Goal: Download file/media

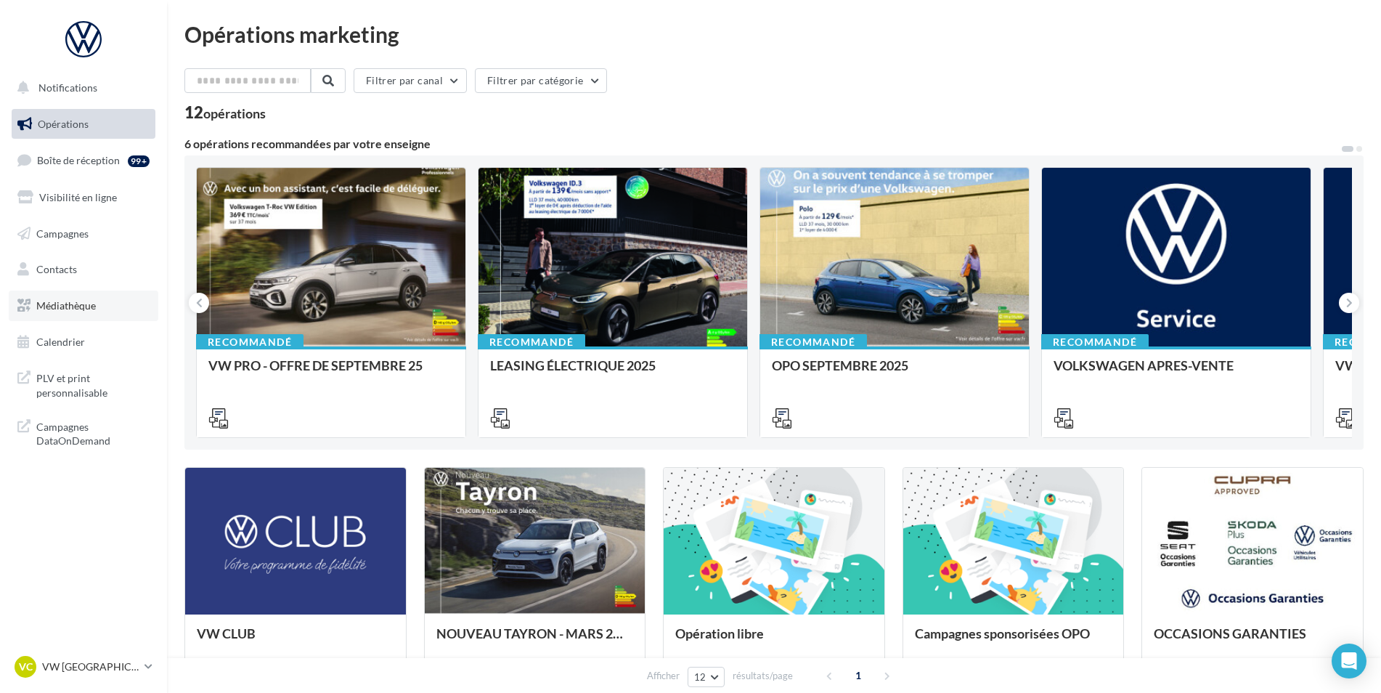
click at [57, 314] on link "Médiathèque" at bounding box center [84, 305] width 150 height 30
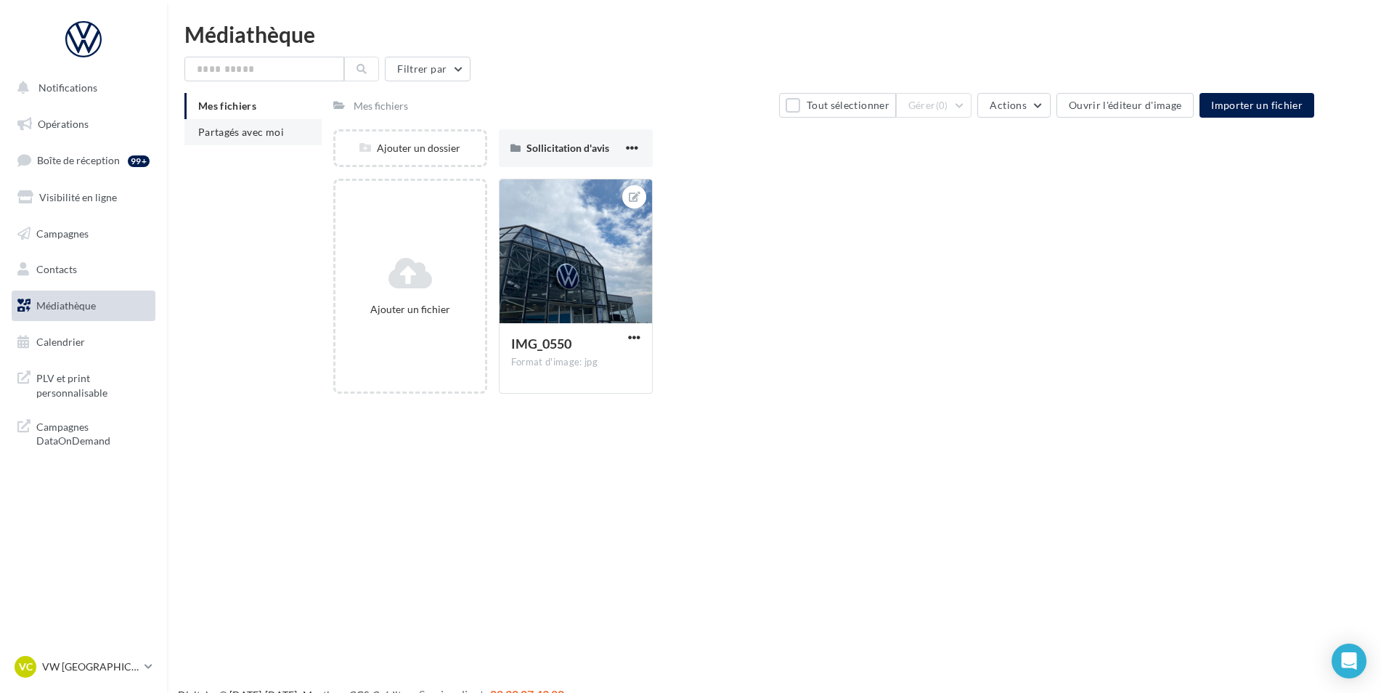
click at [251, 134] on span "Partagés avec moi" at bounding box center [241, 132] width 86 height 12
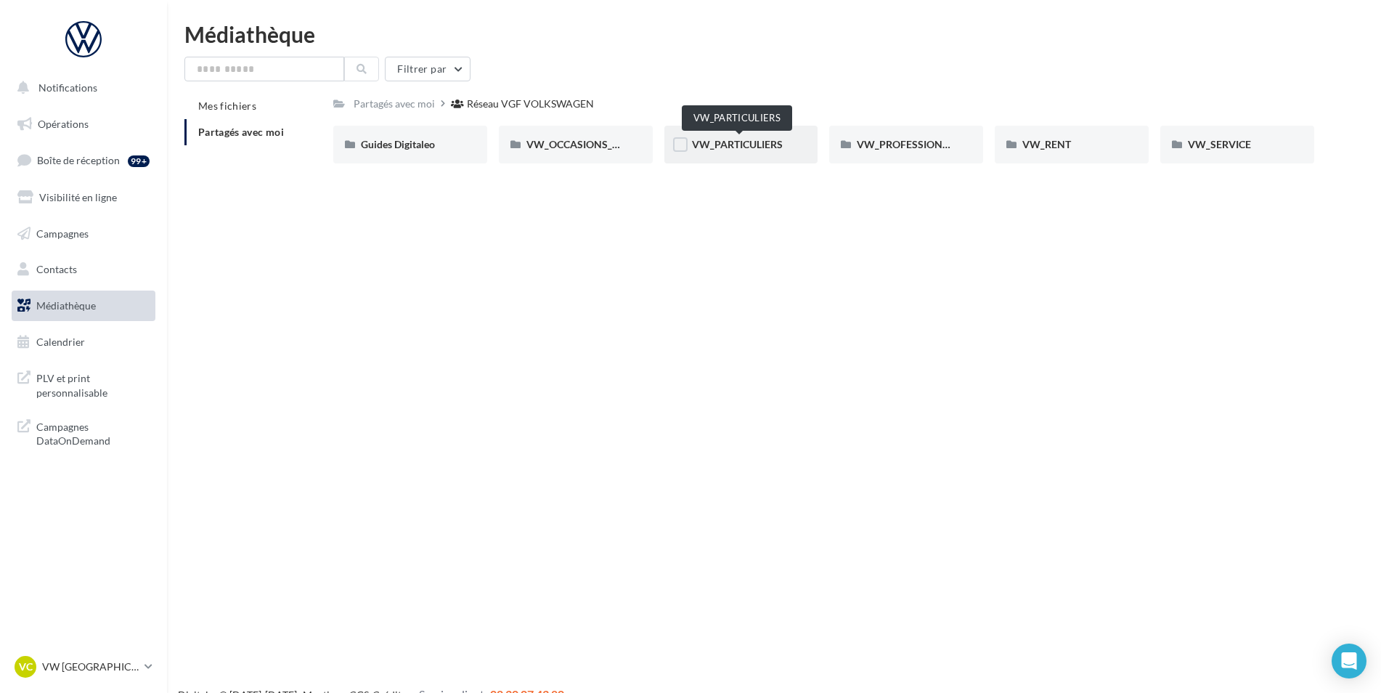
click at [766, 141] on span "VW_PARTICULIERS" at bounding box center [737, 144] width 91 height 12
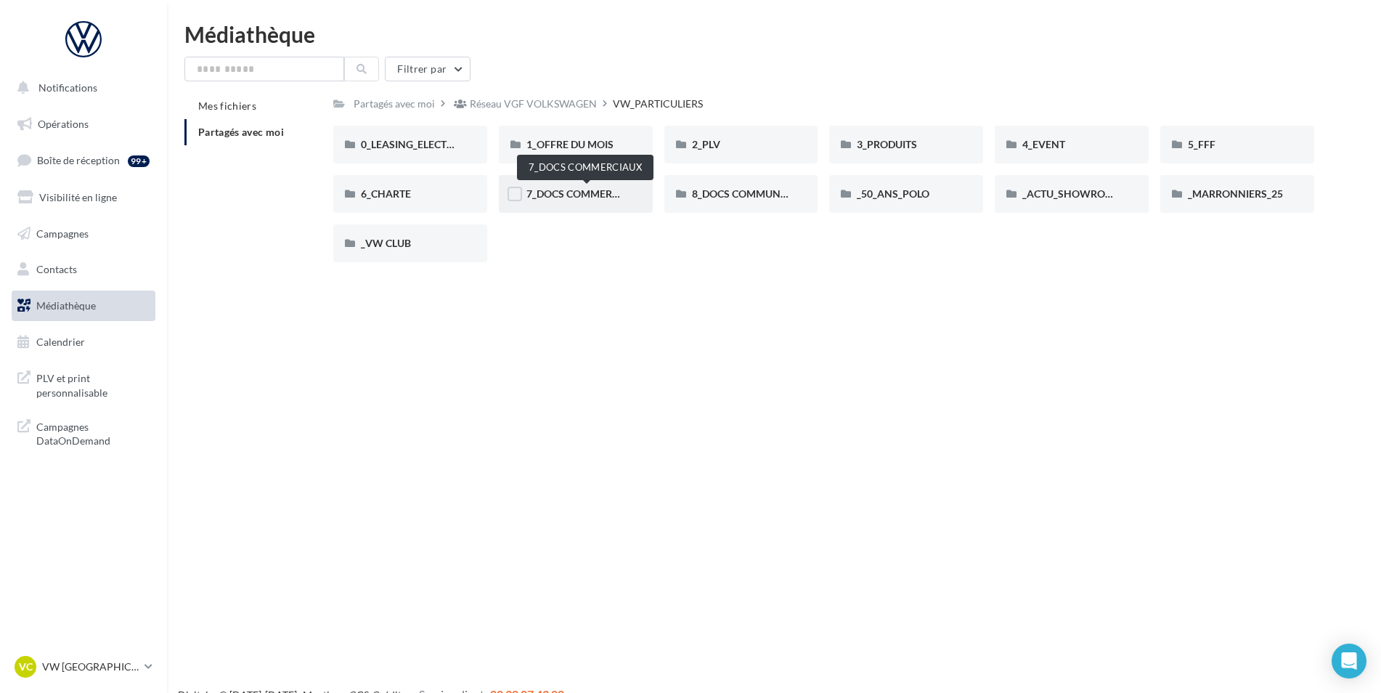
click at [563, 200] on span "7_DOCS COMMERCIAUX" at bounding box center [584, 193] width 117 height 12
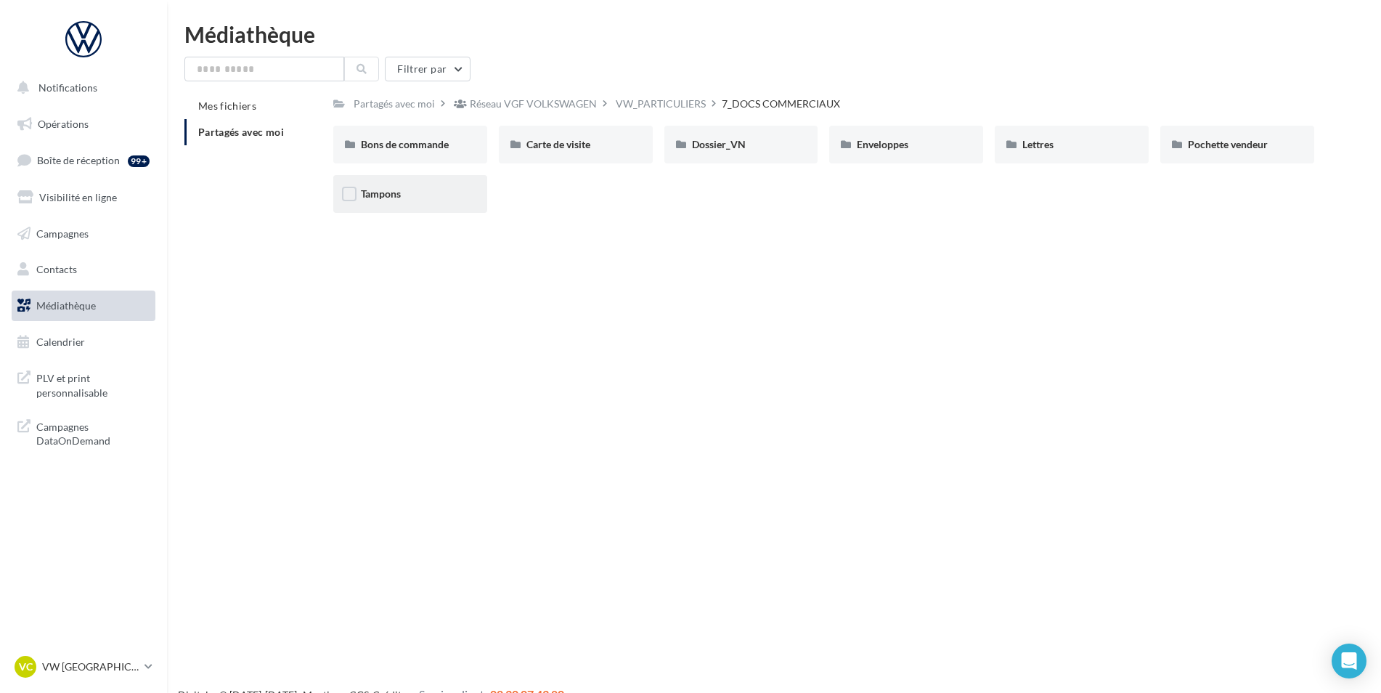
click at [369, 201] on div "Tampons" at bounding box center [410, 194] width 99 height 15
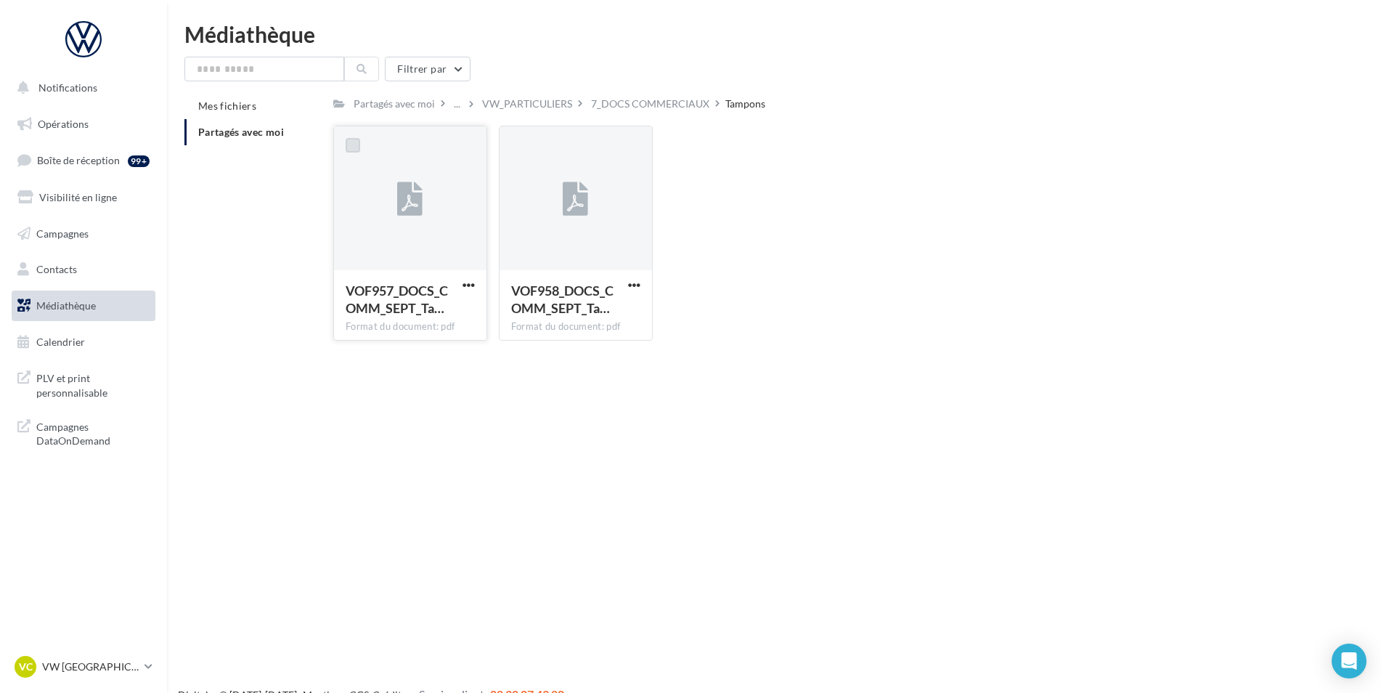
click at [354, 147] on label at bounding box center [353, 145] width 15 height 15
click at [471, 286] on span "button" at bounding box center [468, 285] width 12 height 12
click at [438, 314] on button "Télécharger" at bounding box center [404, 314] width 145 height 38
drag, startPoint x: 521, startPoint y: 143, endPoint x: 538, endPoint y: 155, distance: 20.8
click at [520, 143] on label at bounding box center [518, 145] width 15 height 15
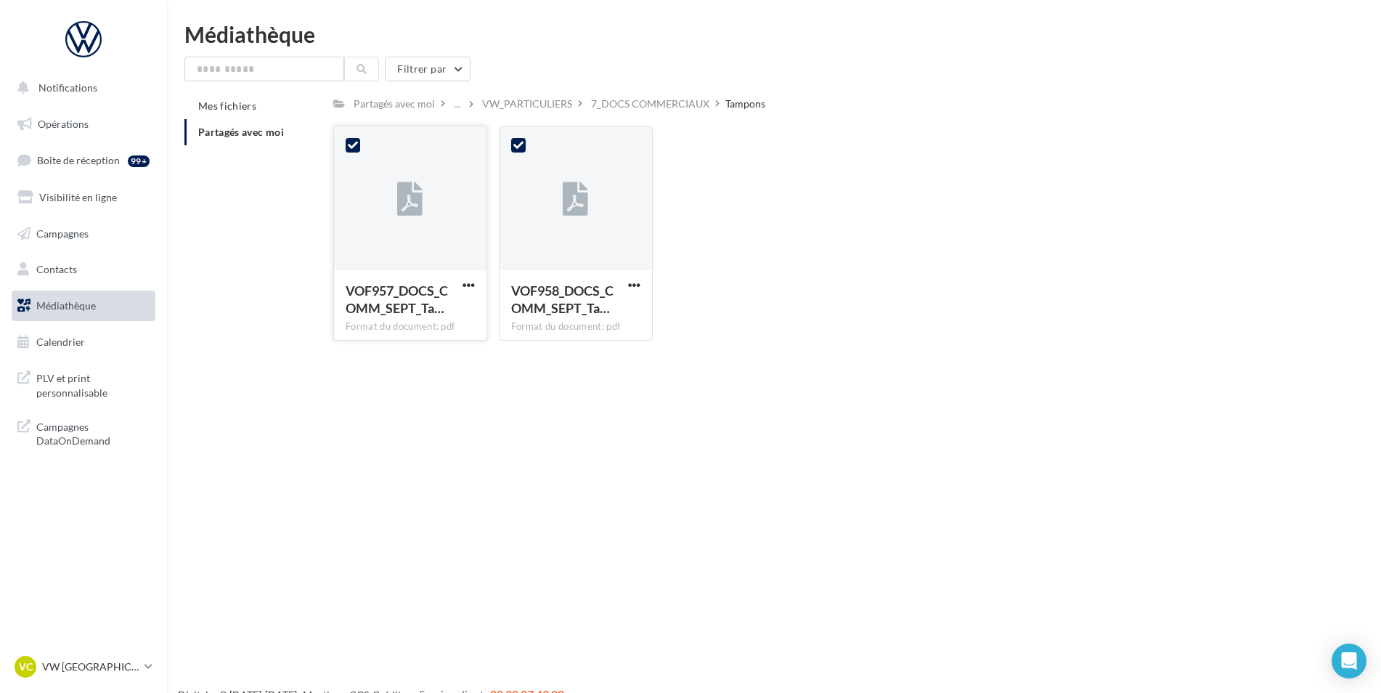
click at [350, 147] on icon at bounding box center [353, 145] width 10 height 10
click at [635, 290] on span "button" at bounding box center [634, 285] width 12 height 12
click at [602, 303] on button "Télécharger" at bounding box center [570, 314] width 145 height 38
click at [526, 146] on div at bounding box center [518, 145] width 38 height 38
click at [518, 142] on icon at bounding box center [518, 145] width 10 height 10
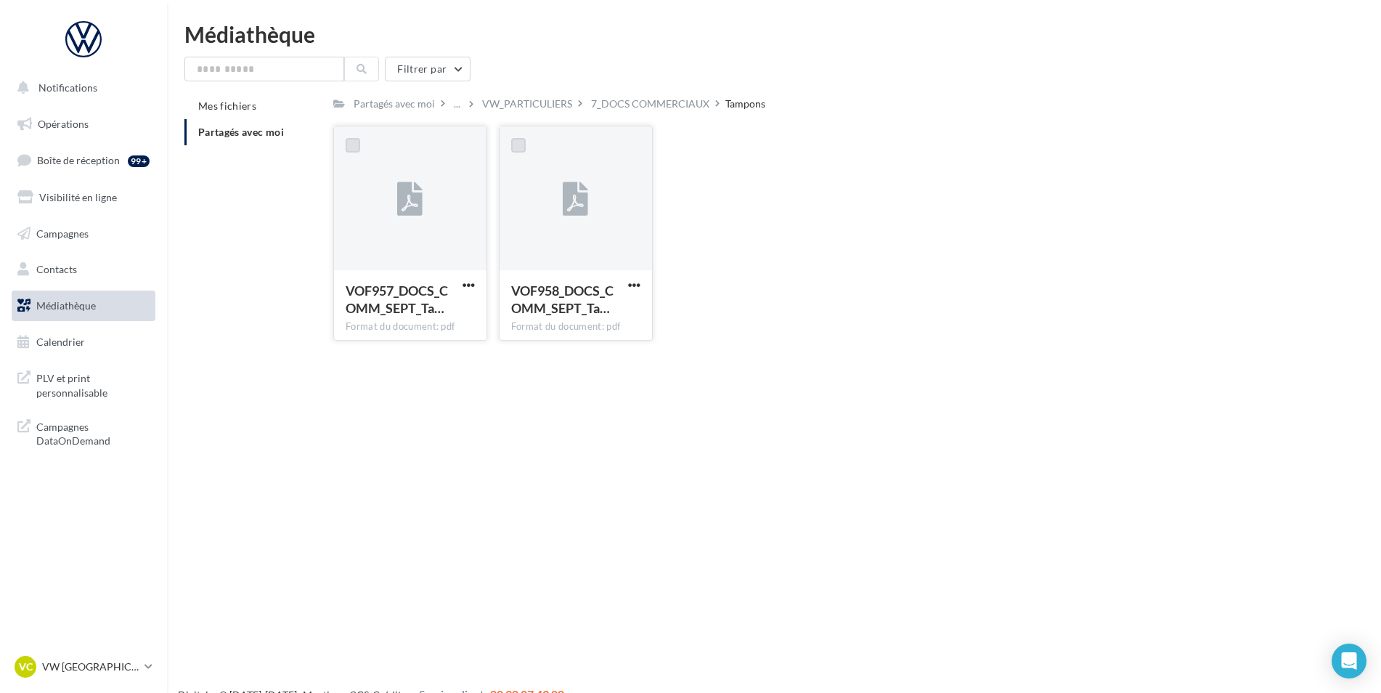
click at [82, 306] on span "Médiathèque" at bounding box center [66, 305] width 60 height 12
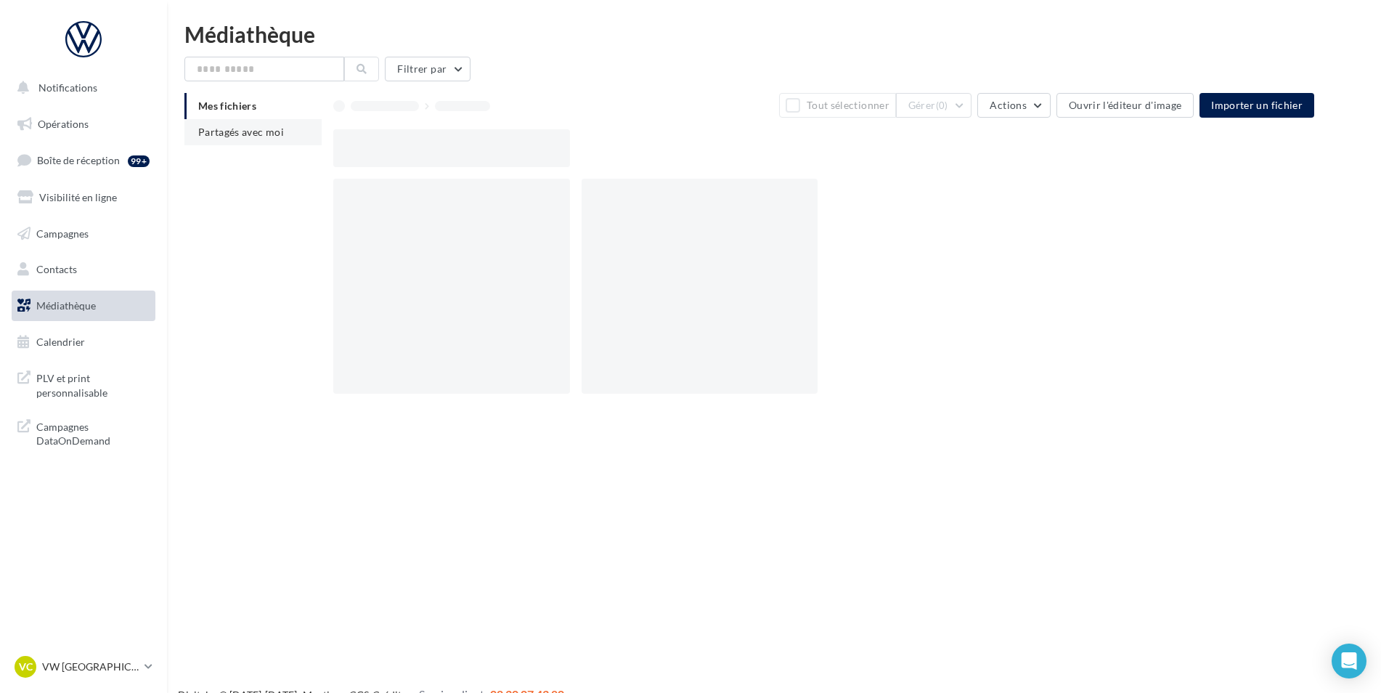
click at [258, 131] on span "Partagés avec moi" at bounding box center [241, 132] width 86 height 12
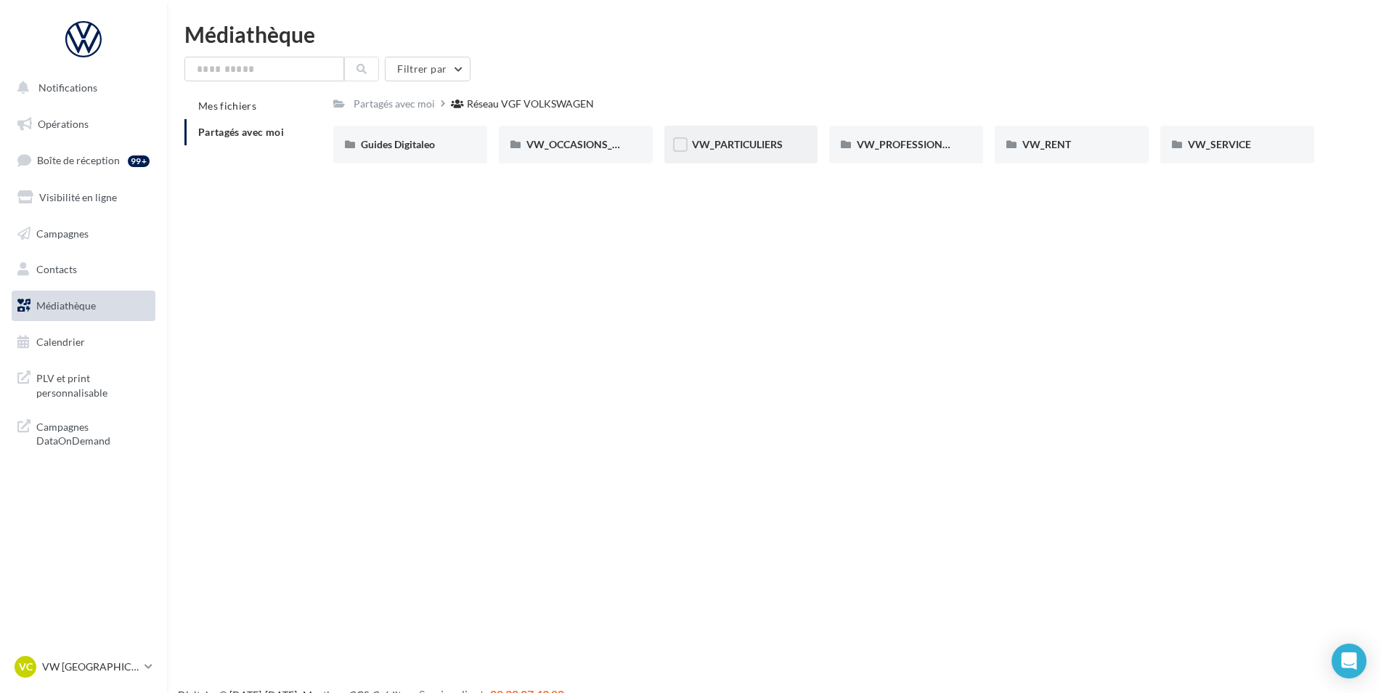
click at [743, 155] on div "VW_PARTICULIERS" at bounding box center [741, 145] width 154 height 38
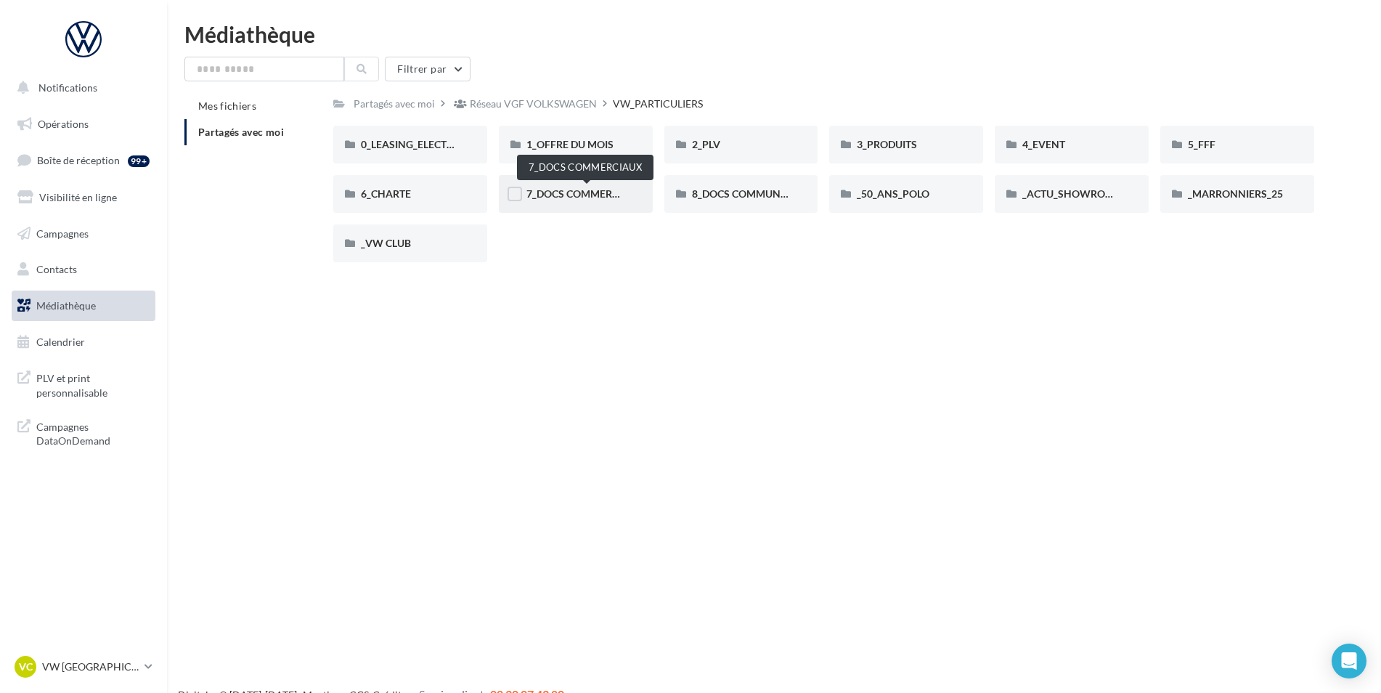
click at [589, 191] on span "7_DOCS COMMERCIAUX" at bounding box center [584, 193] width 117 height 12
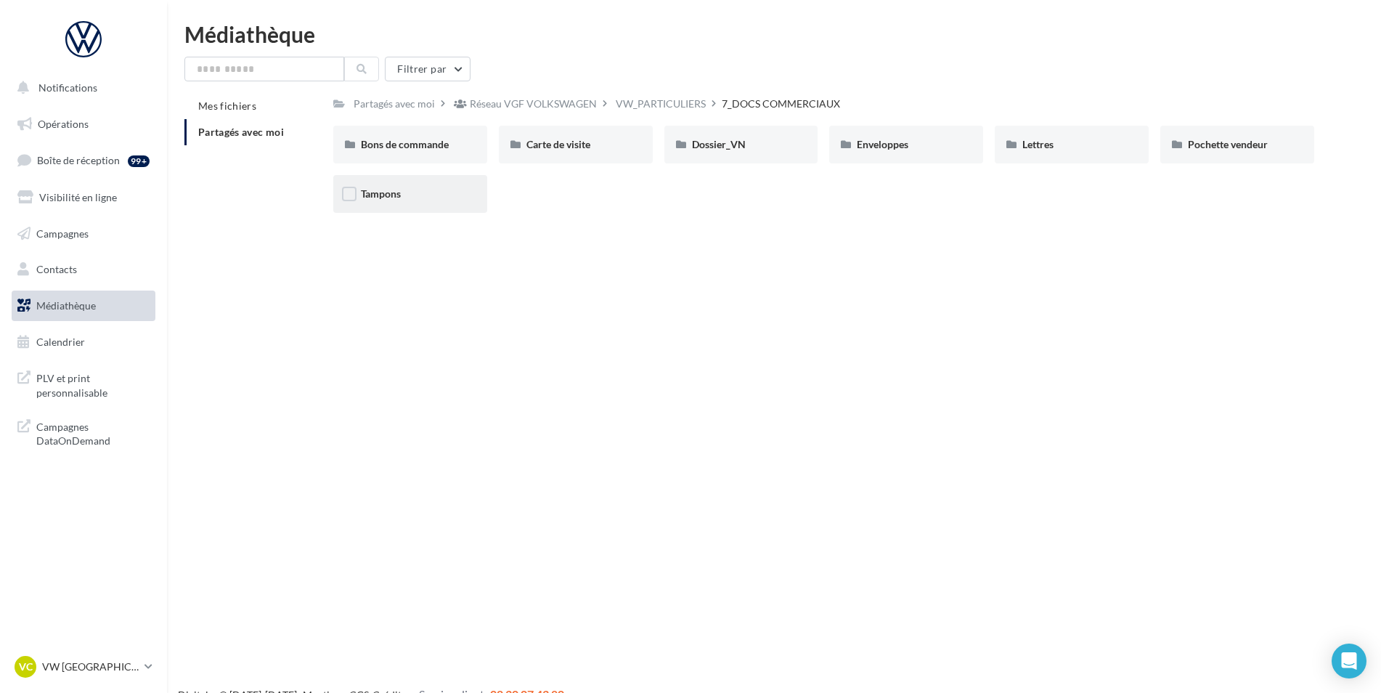
click at [394, 193] on span "Tampons" at bounding box center [381, 193] width 40 height 12
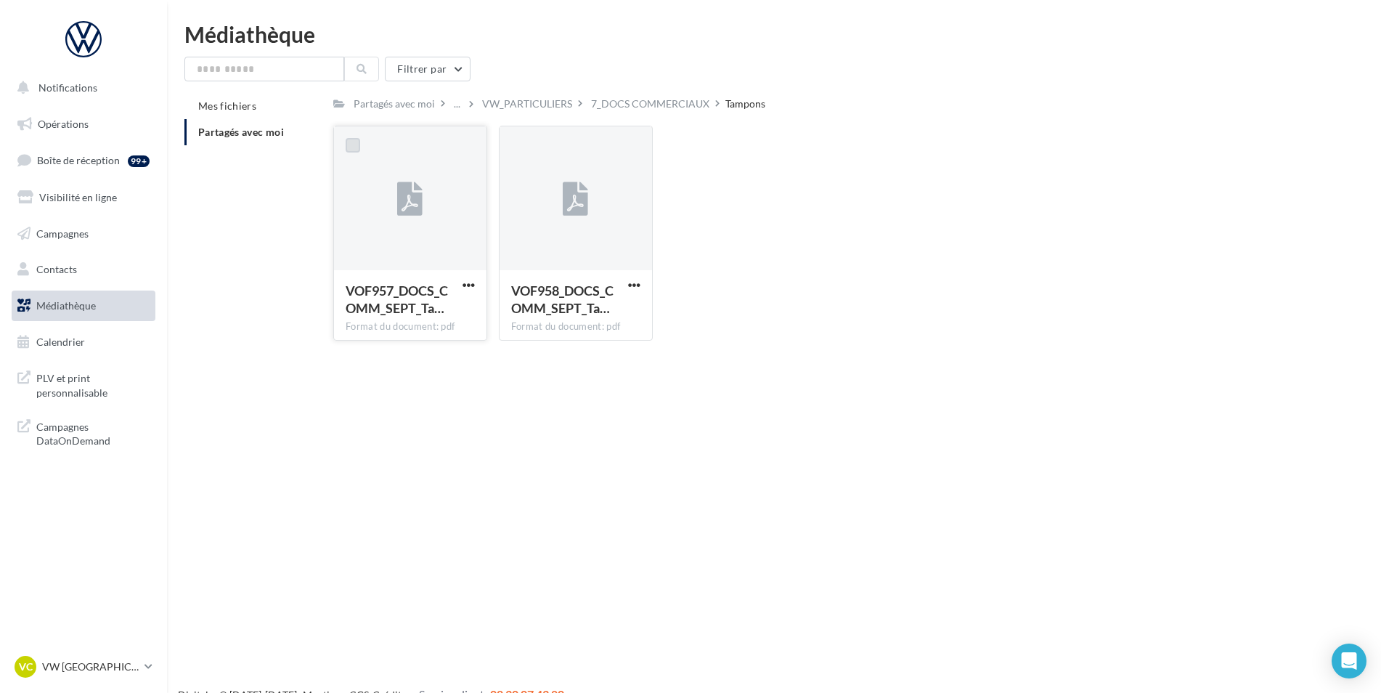
click at [353, 149] on label at bounding box center [353, 145] width 15 height 15
click at [471, 282] on span "button" at bounding box center [468, 285] width 12 height 12
click at [437, 301] on button "Télécharger" at bounding box center [404, 314] width 145 height 38
